Goal: Transaction & Acquisition: Purchase product/service

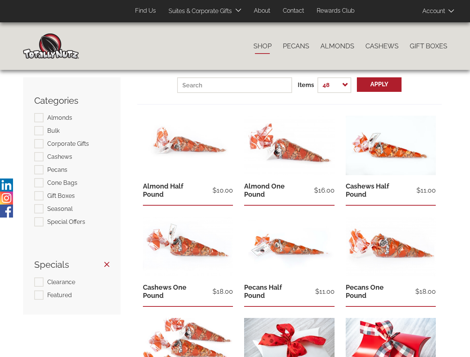
click at [235, 190] on div "View product Almond Half Pound $10.00" at bounding box center [187, 160] width 101 height 101
click at [45, 11] on span "Products" at bounding box center [50, 11] width 24 height 11
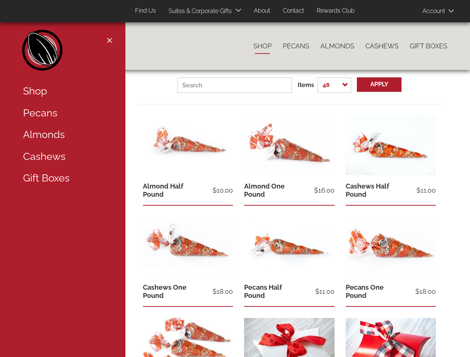
click at [463, 0] on header "Products User account menu Account Log In Sign Up 0 items Top Menu (Pages) Find…" at bounding box center [235, 11] width 470 height 22
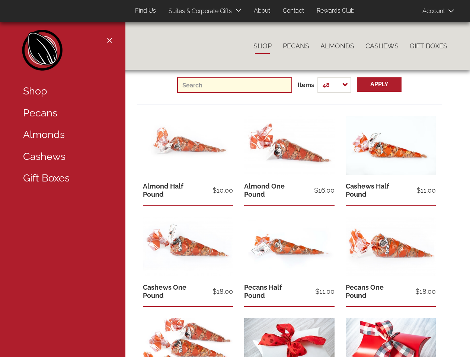
click at [290, 87] on input "text" at bounding box center [234, 85] width 115 height 16
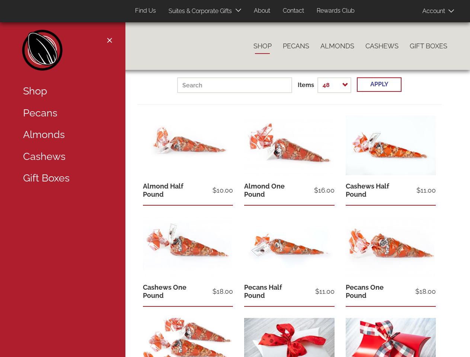
click at [380, 85] on button "Apply" at bounding box center [379, 84] width 45 height 15
click at [6, 185] on div "Close navigation Main navigation Home Catalog menu navigation Shop Pecans Almon…" at bounding box center [62, 178] width 125 height 357
click at [6, 198] on div "Close navigation Main navigation Home Catalog menu navigation Shop Pecans Almon…" at bounding box center [62, 178] width 125 height 357
click at [6, 211] on div "Close navigation Main navigation Home Catalog menu navigation Shop Pecans Almon…" at bounding box center [62, 178] width 125 height 357
